Goal: Task Accomplishment & Management: Complete application form

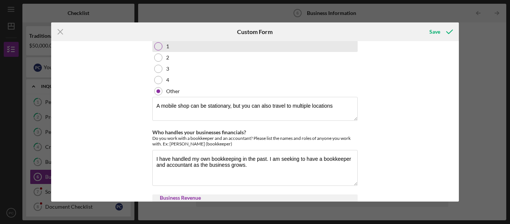
scroll to position [85, 0]
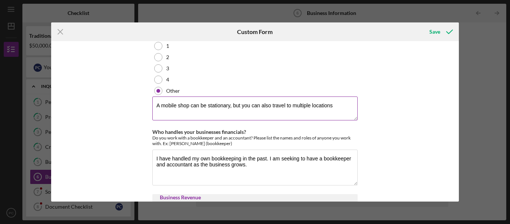
click at [333, 112] on textarea "A mobile shop can be stationary, but you can also travel to multiple locations" at bounding box center [255, 108] width 206 height 24
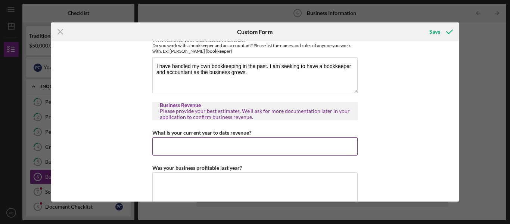
scroll to position [214, 0]
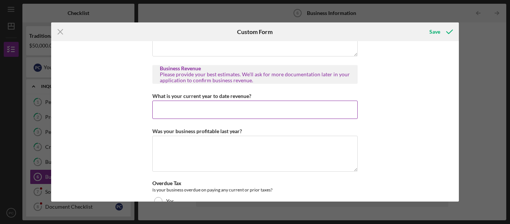
type textarea "A mobile shop can be stationary, but you can also travel to multiple locations …"
click at [219, 110] on input "What is your current year to date revenue?" at bounding box center [255, 110] width 206 height 18
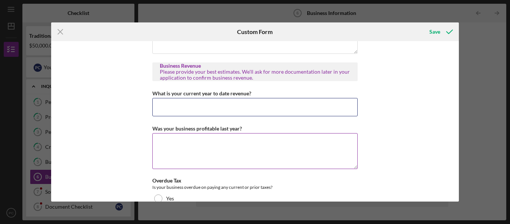
scroll to position [245, 0]
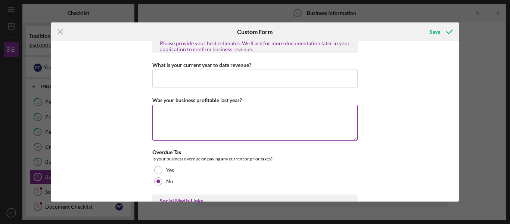
click at [168, 119] on textarea "Was your business profitable last year?" at bounding box center [255, 123] width 206 height 36
click at [199, 125] on textarea "Was your business profitable last year?" at bounding box center [255, 123] width 206 height 36
type textarea "I"
type textarea "Y"
type textarea "y"
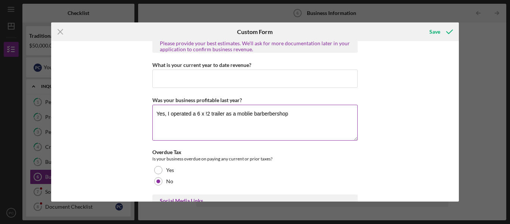
click at [274, 118] on textarea "Yes, I operated a 6 x !2 trailer as a moblie barberbershop" at bounding box center [255, 123] width 206 height 36
click at [253, 121] on textarea "Yes, I operated a 6 x !2 trailer as a moblie barbershop" at bounding box center [255, 123] width 206 height 36
click at [282, 122] on textarea "Yes, I operated a 6 x !2 trailer as a mobile barbershop" at bounding box center [255, 123] width 206 height 36
click at [343, 120] on textarea "Yes, I operated a 6 x !2 trailer as a mobile barbershop from [DATE] to June @024" at bounding box center [255, 123] width 206 height 36
click at [349, 120] on textarea "Yes, I operated a 6 x !2 trailer as a mobile barbershop from [DATE] to [DATE]" at bounding box center [255, 123] width 206 height 36
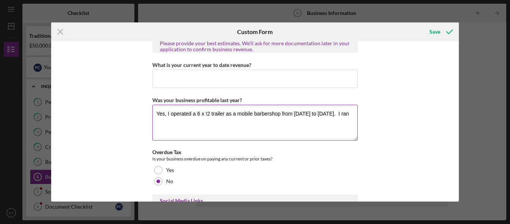
click at [292, 129] on textarea "Yes, I operated a 6 x !2 trailer as a mobile barbershop from [DATE] to [DATE]. …" at bounding box center [255, 123] width 206 height 36
click at [265, 125] on textarea "Yes, I operated a 6 x !2 trailer as a mobile barbershop from [DATE] to [DATE]. …" at bounding box center [255, 123] width 206 height 36
click at [293, 124] on textarea "Yes, I operated a 6 x !2 trailer as a mobile barbershop from [DATE] to [DATE]. …" at bounding box center [255, 123] width 206 height 36
click at [260, 126] on textarea "Yes, I operated a 6 x !2 trailer as a mobile barbershop from [DATE] to [DATE]. …" at bounding box center [255, 123] width 206 height 36
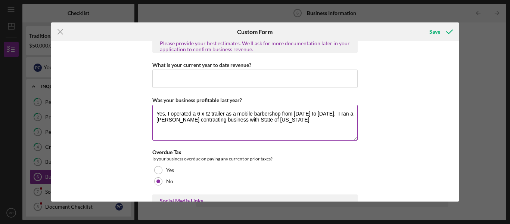
click at [284, 125] on textarea "Yes, I operated a 6 x !2 trailer as a mobile barbershop from [DATE] to [DATE]. …" at bounding box center [255, 123] width 206 height 36
click at [336, 125] on textarea "Yes, I operated a 6 x !2 trailer as a mobile barbershop from [DATE] to [DATE]. …" at bounding box center [255, 123] width 206 height 36
click at [206, 119] on textarea "Yes, I operated a 6 x !2 trailer as a mobile barbershop from [DATE] to [DATE]. …" at bounding box center [255, 123] width 206 height 36
click at [341, 126] on textarea "Yes, I operated a 6 x 12 trailer as a mobile barbershop from [DATE] to [DATE]. …" at bounding box center [255, 123] width 206 height 36
type textarea "Yes, I operated a 6 x 12 trailer as a mobile barbershop from [DATE] to [DATE]. …"
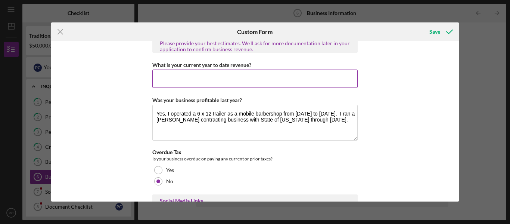
click at [185, 82] on input "What is your current year to date revenue?" at bounding box center [255, 79] width 206 height 18
click at [160, 84] on input "What is your current year to date revenue?" at bounding box center [255, 79] width 206 height 18
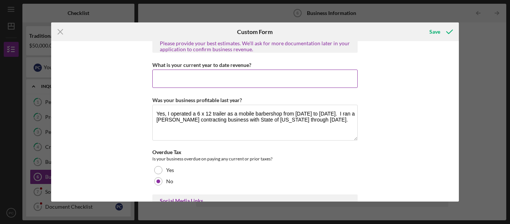
click at [164, 78] on input "What is your current year to date revenue?" at bounding box center [255, 79] width 206 height 18
type input "$9"
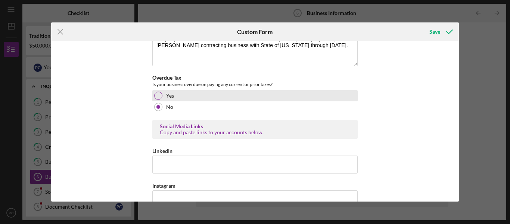
scroll to position [334, 0]
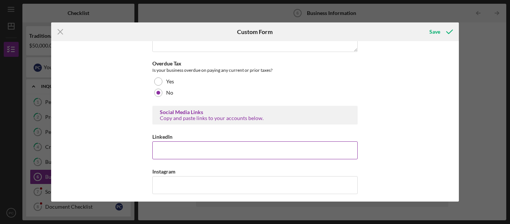
click at [211, 153] on input "LinkedIn" at bounding box center [255, 150] width 206 height 18
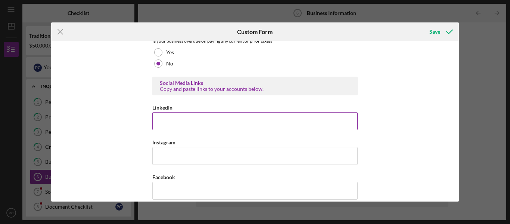
scroll to position [413, 0]
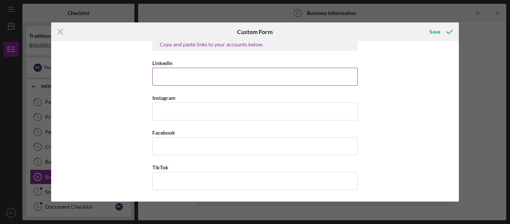
click at [175, 77] on input "LinkedIn" at bounding box center [255, 77] width 206 height 18
paste input "[URL][DOMAIN_NAME][PERSON_NAME]"
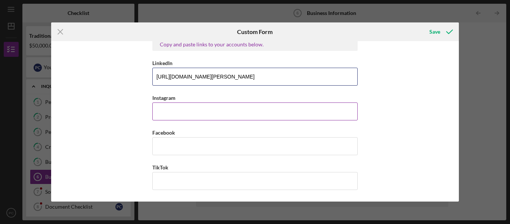
type input "[URL][DOMAIN_NAME][PERSON_NAME]"
click at [232, 117] on input "Instagram" at bounding box center [255, 111] width 206 height 18
click at [172, 112] on input "Instagram" at bounding box center [255, 111] width 206 height 18
paste input "jr.phillipcollie"
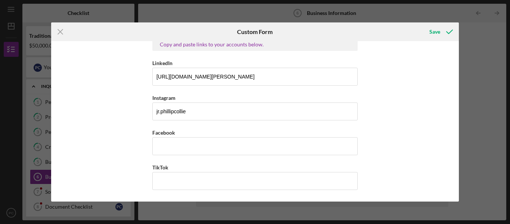
click at [112, 114] on div "Business Description What products or services do you sell, who are your custom…" at bounding box center [255, 121] width 408 height 160
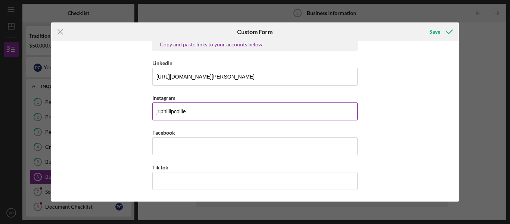
click at [175, 114] on input "jr.phillipcollie" at bounding box center [255, 111] width 206 height 18
click at [195, 112] on input "jr.phillipcollie" at bounding box center [255, 111] width 206 height 18
type input "j"
click at [167, 111] on input "Instagram" at bounding box center [255, 111] width 206 height 18
paste input "[URL][DOMAIN_NAME][DOMAIN_NAME]"
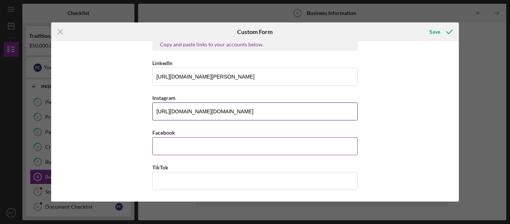
type input "[URL][DOMAIN_NAME][DOMAIN_NAME]"
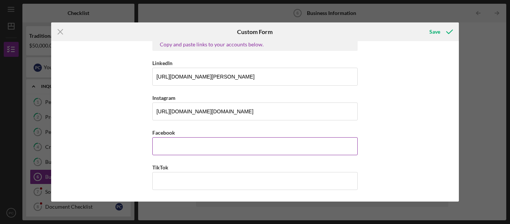
click at [177, 145] on input "Facebook" at bounding box center [255, 146] width 206 height 18
click at [173, 150] on input "Facebook" at bounding box center [255, 146] width 206 height 18
paste input "[URL][DOMAIN_NAME]"
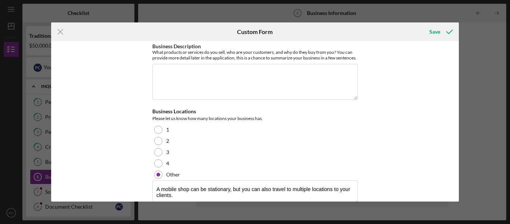
scroll to position [0, 0]
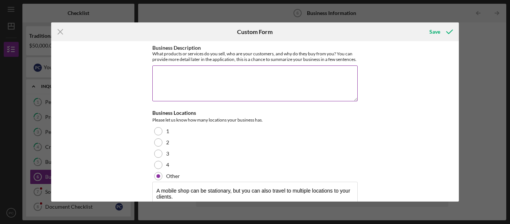
type input "[URL][DOMAIN_NAME]"
click at [201, 83] on textarea "Business Description" at bounding box center [255, 83] width 206 height 36
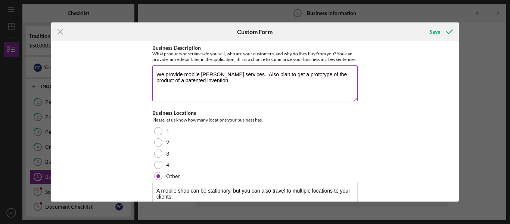
click at [201, 85] on textarea "We provide mobile [PERSON_NAME] services. Also plan to get a prototype of the p…" at bounding box center [255, 83] width 206 height 36
click at [205, 85] on textarea "We provide mobile [PERSON_NAME] services. Also plan to get a prototype of the p…" at bounding box center [255, 83] width 206 height 36
click at [233, 87] on textarea "We provide mobile [PERSON_NAME] services. Also plan to get a prototype of the p…" at bounding box center [255, 83] width 206 height 36
click at [297, 87] on textarea "We provide mobile [PERSON_NAME] services. Also plan to get a prototype of the p…" at bounding box center [255, 83] width 206 height 36
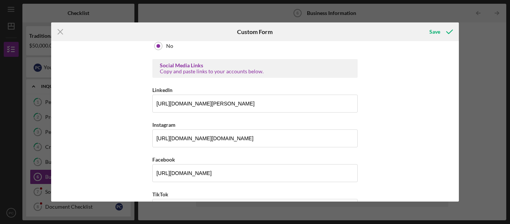
scroll to position [413, 0]
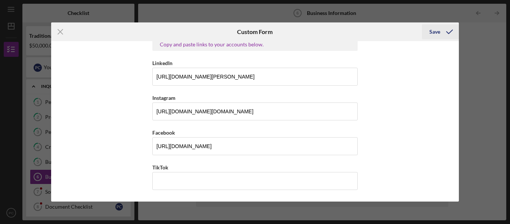
type textarea "We provide mobile [PERSON_NAME] services. Also plan to get a prototype of the p…"
click at [435, 33] on div "Save" at bounding box center [435, 31] width 11 height 15
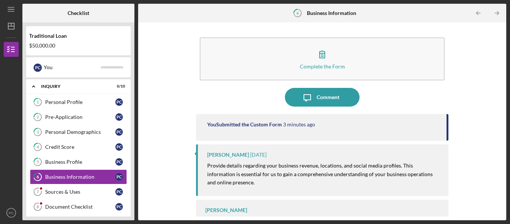
scroll to position [21, 0]
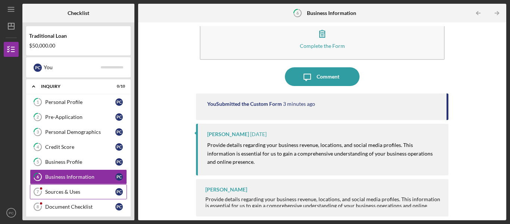
click at [65, 192] on div "Sources & Uses" at bounding box center [80, 192] width 70 height 6
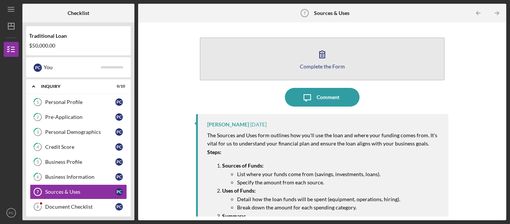
click at [322, 58] on icon "button" at bounding box center [322, 54] width 5 height 7
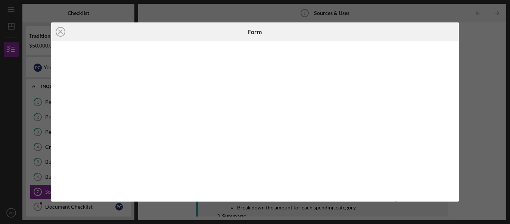
click at [469, 142] on div "Icon/Close Form" at bounding box center [255, 112] width 510 height 224
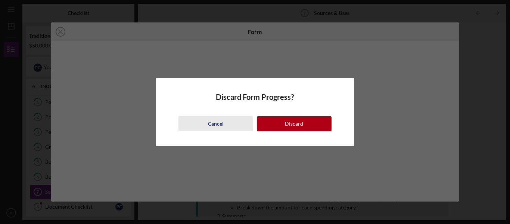
click at [231, 123] on button "Cancel" at bounding box center [216, 123] width 75 height 15
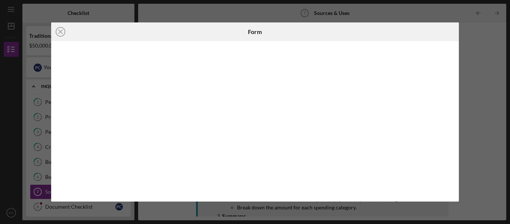
click at [316, 37] on div "Form" at bounding box center [255, 31] width 136 height 19
click at [483, 121] on div "Icon/Close Form" at bounding box center [255, 112] width 510 height 224
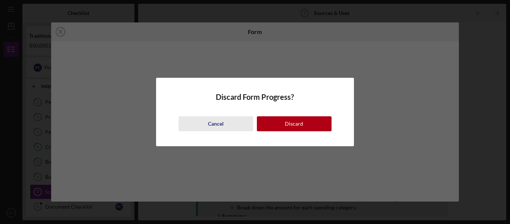
click at [219, 123] on div "Cancel" at bounding box center [216, 123] width 16 height 15
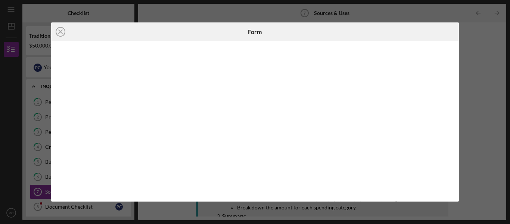
click at [308, 46] on div at bounding box center [255, 121] width 408 height 160
click at [325, 47] on div at bounding box center [255, 121] width 408 height 160
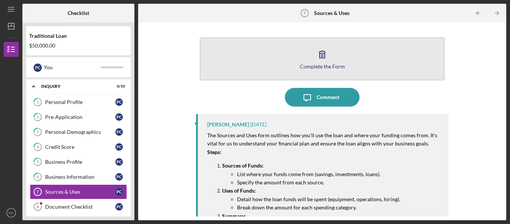
click at [328, 54] on icon "button" at bounding box center [322, 54] width 19 height 19
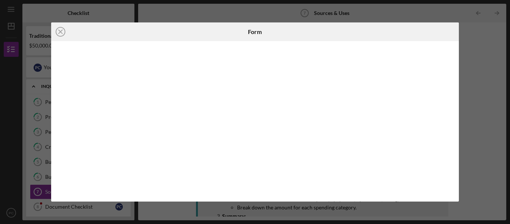
drag, startPoint x: 459, startPoint y: 121, endPoint x: 486, endPoint y: 123, distance: 26.6
click at [486, 123] on div "Icon/Close Form" at bounding box center [255, 112] width 510 height 224
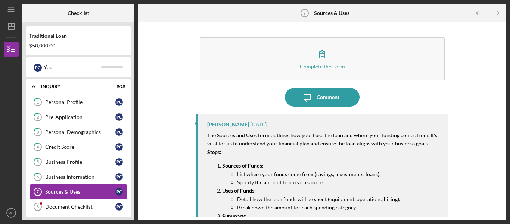
click at [88, 190] on div "Sources & Uses" at bounding box center [80, 192] width 70 height 6
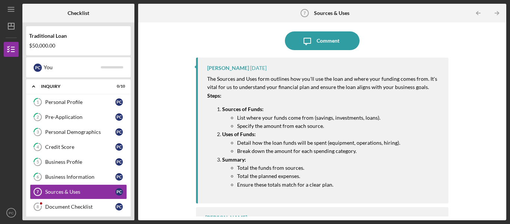
scroll to position [84, 0]
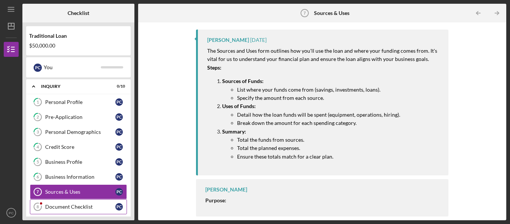
click at [60, 203] on link "Document Checklist 8 Document Checklist P C" at bounding box center [78, 206] width 97 height 15
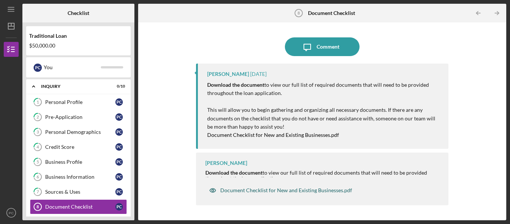
click at [296, 191] on div "Document Checklist for New and Existing Businesses.pdf" at bounding box center [286, 190] width 132 height 6
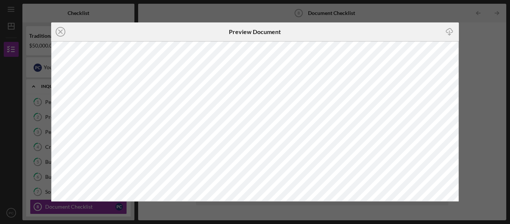
click at [498, 114] on div "Icon/Close Preview Document Icon/Download" at bounding box center [255, 112] width 510 height 224
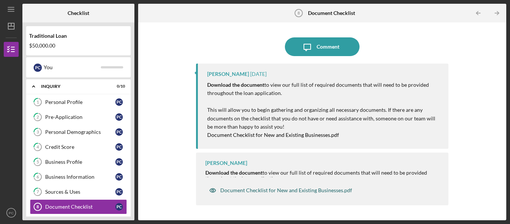
click at [236, 190] on div "Document Checklist for New and Existing Businesses.pdf" at bounding box center [286, 190] width 132 height 6
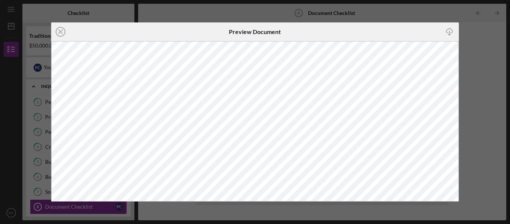
click at [493, 105] on div "Icon/Close Preview Document Icon/Download" at bounding box center [255, 112] width 510 height 224
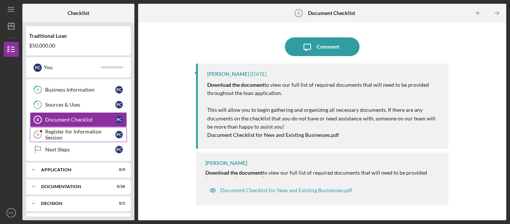
scroll to position [87, 0]
click at [73, 132] on div "Register for Information Session" at bounding box center [80, 135] width 70 height 12
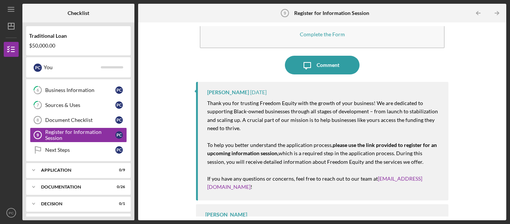
scroll to position [58, 0]
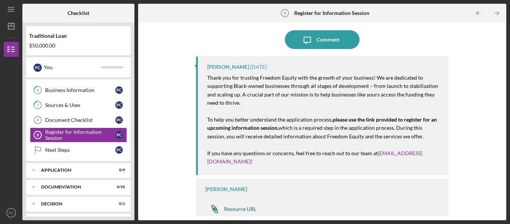
click at [241, 211] on div "Resource URL" at bounding box center [240, 209] width 33 height 6
click at [65, 148] on div "Next Steps" at bounding box center [80, 150] width 70 height 6
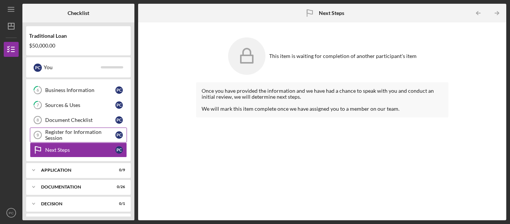
click at [86, 136] on div "Register for Information Session" at bounding box center [80, 135] width 70 height 12
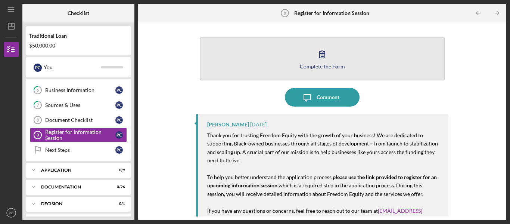
click at [320, 64] on div "Complete the Form" at bounding box center [322, 67] width 45 height 6
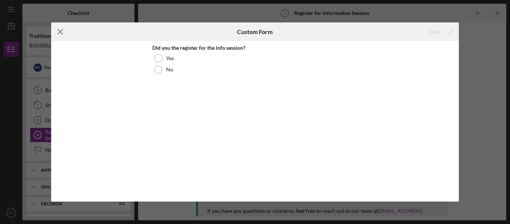
click at [62, 31] on icon "Icon/Menu Close" at bounding box center [60, 31] width 19 height 19
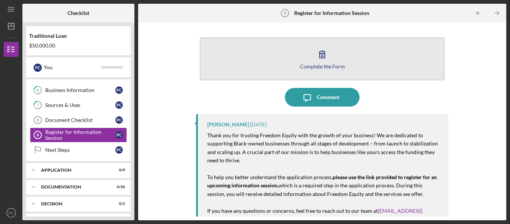
click at [291, 62] on button "Complete the Form Form" at bounding box center [322, 58] width 245 height 43
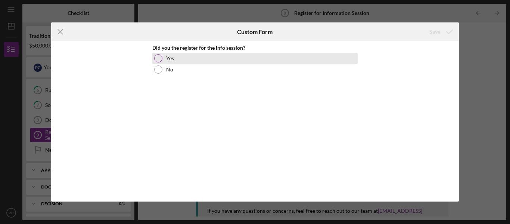
click at [161, 56] on div at bounding box center [158, 58] width 8 height 8
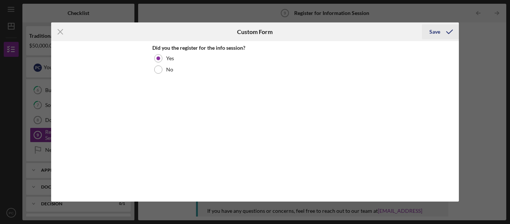
click at [442, 31] on icon "submit" at bounding box center [450, 31] width 19 height 19
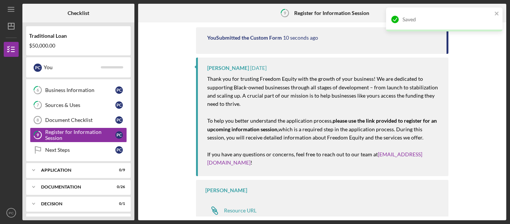
scroll to position [88, 0]
